Goal: Find specific page/section: Find specific page/section

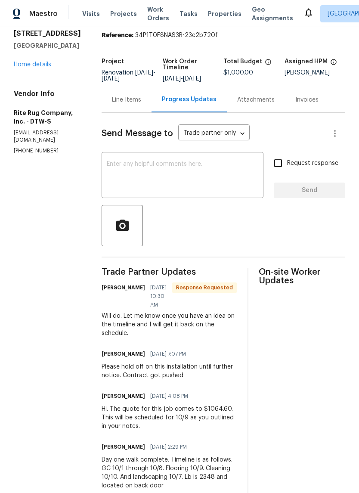
scroll to position [30, 0]
click at [223, 15] on span "Properties" at bounding box center [225, 13] width 34 height 9
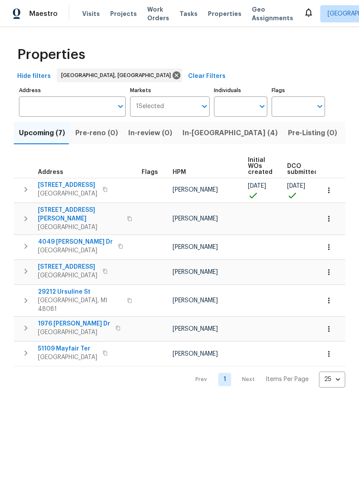
click at [202, 140] on button "In-[GEOGRAPHIC_DATA] (4)" at bounding box center [229, 133] width 105 height 22
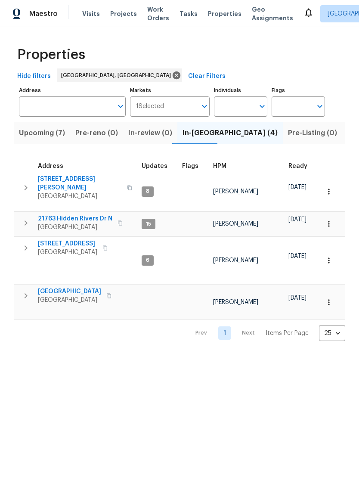
click at [347, 135] on span "Listed (14)" at bounding box center [365, 133] width 36 height 12
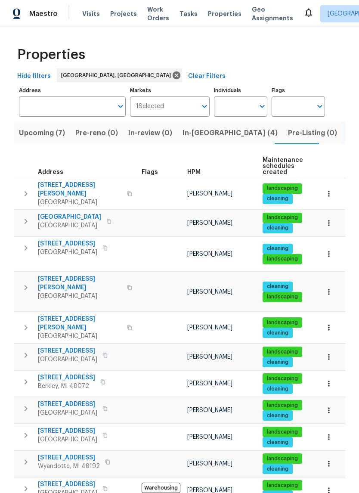
click at [208, 15] on span "Properties" at bounding box center [225, 13] width 34 height 9
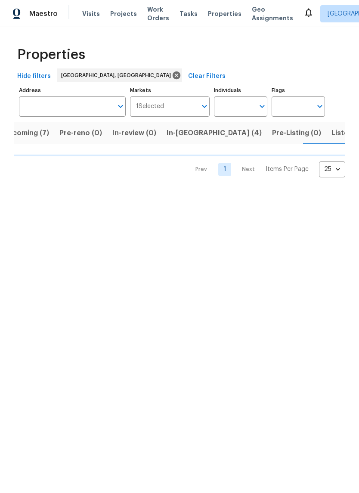
scroll to position [0, 16]
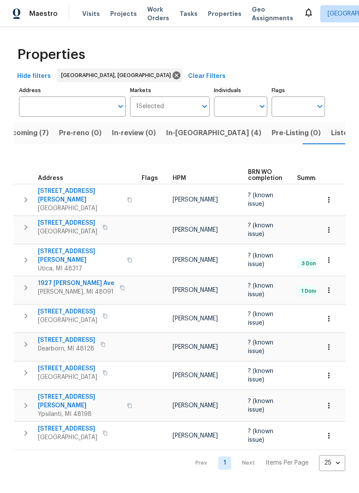
click at [331, 133] on span "Listed (14)" at bounding box center [349, 133] width 36 height 12
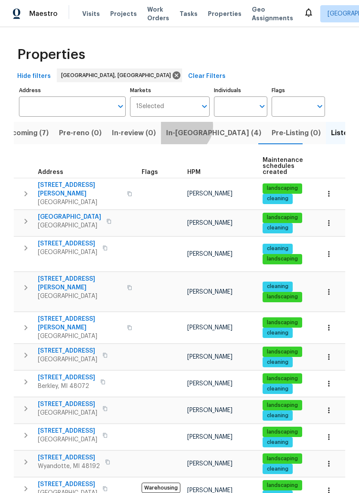
click at [178, 127] on button "In-[GEOGRAPHIC_DATA] (4)" at bounding box center [213, 133] width 105 height 22
